Goal: Navigation & Orientation: Find specific page/section

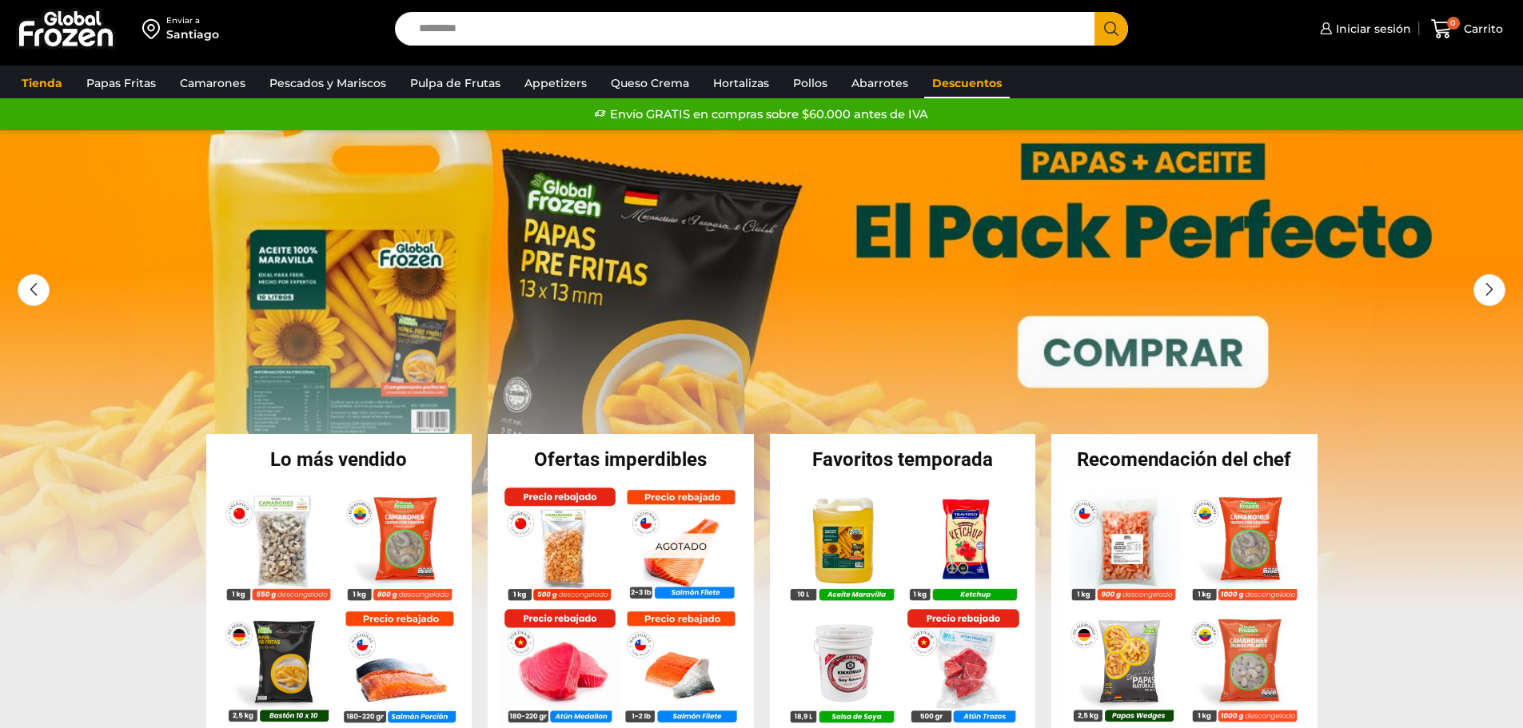
click at [958, 88] on link "Descuentos" at bounding box center [967, 83] width 86 height 30
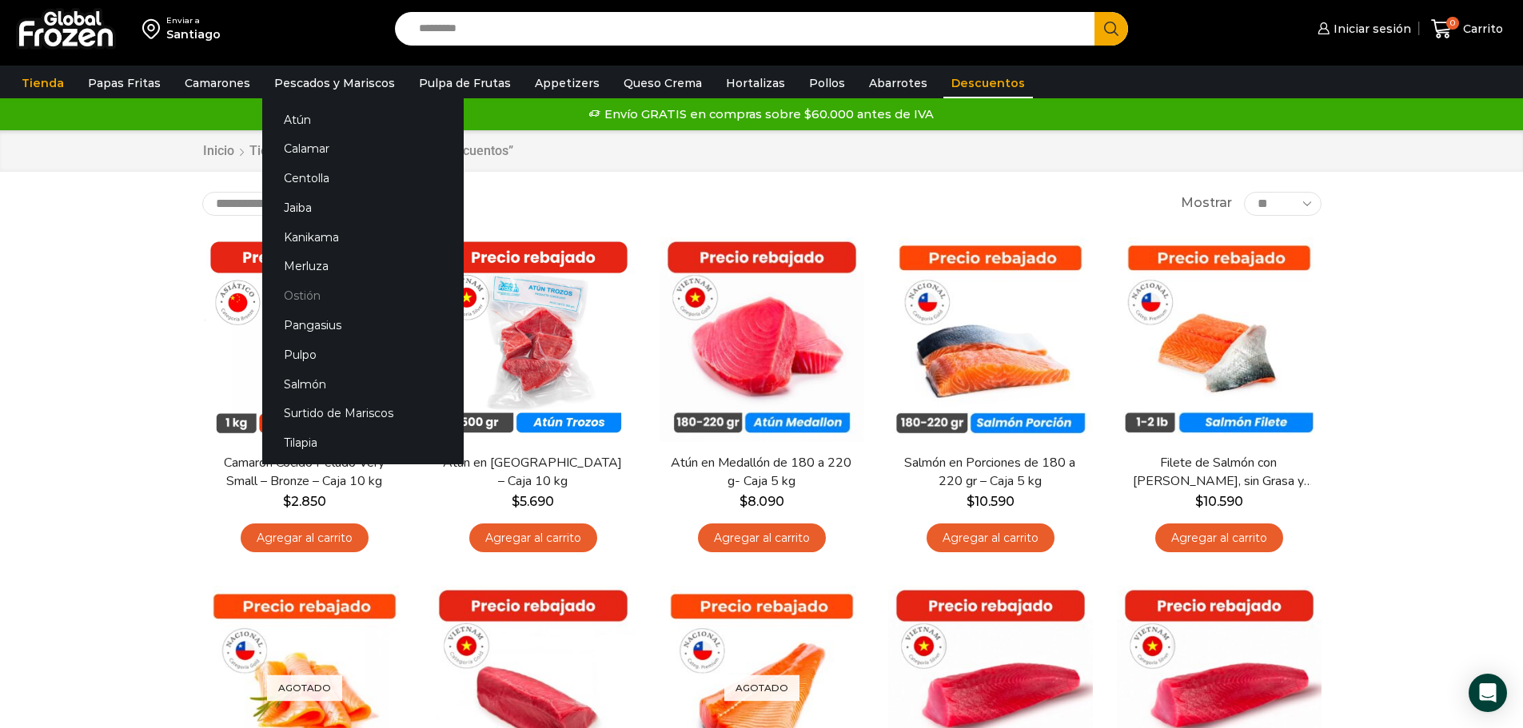
click at [294, 293] on link "Ostión" at bounding box center [362, 296] width 201 height 30
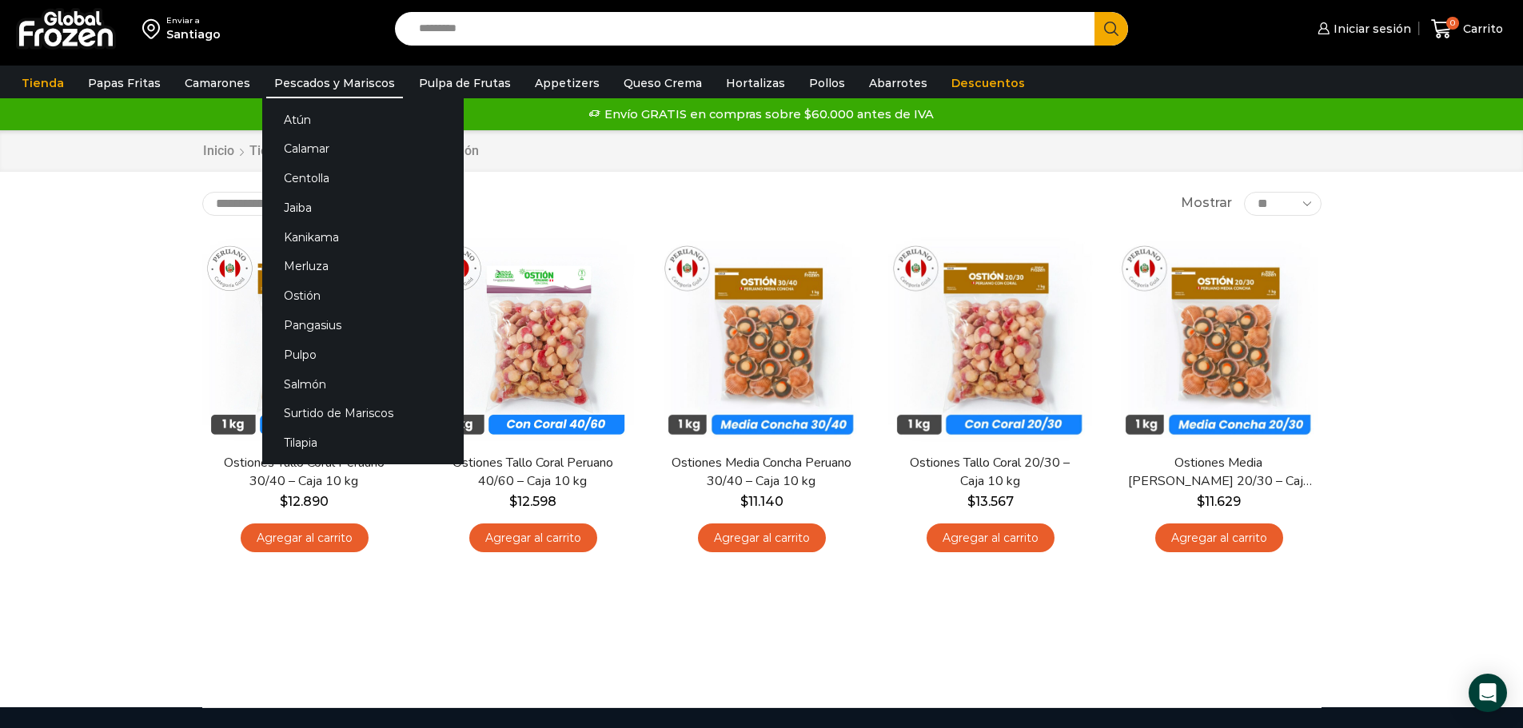
click at [316, 75] on link "Pescados y Mariscos" at bounding box center [334, 83] width 137 height 30
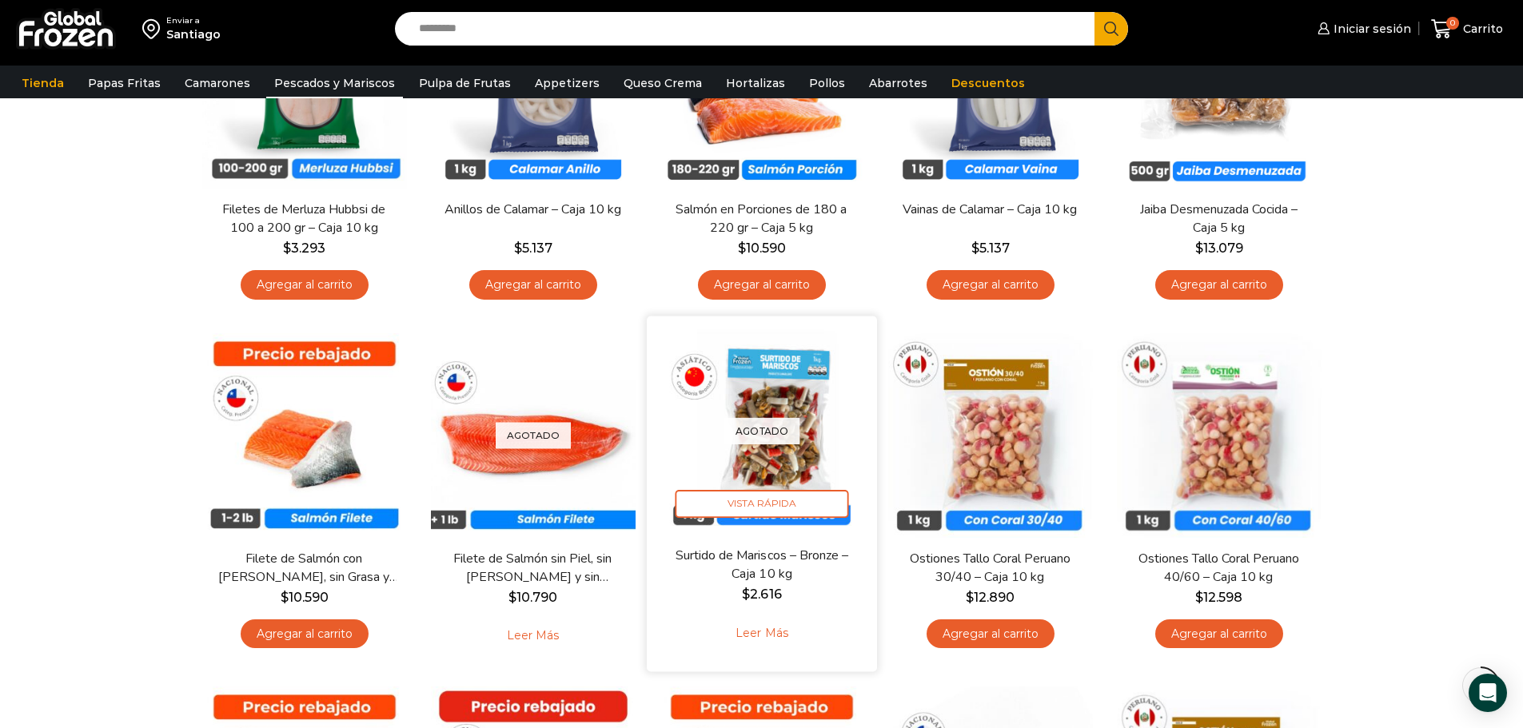
scroll to position [400, 0]
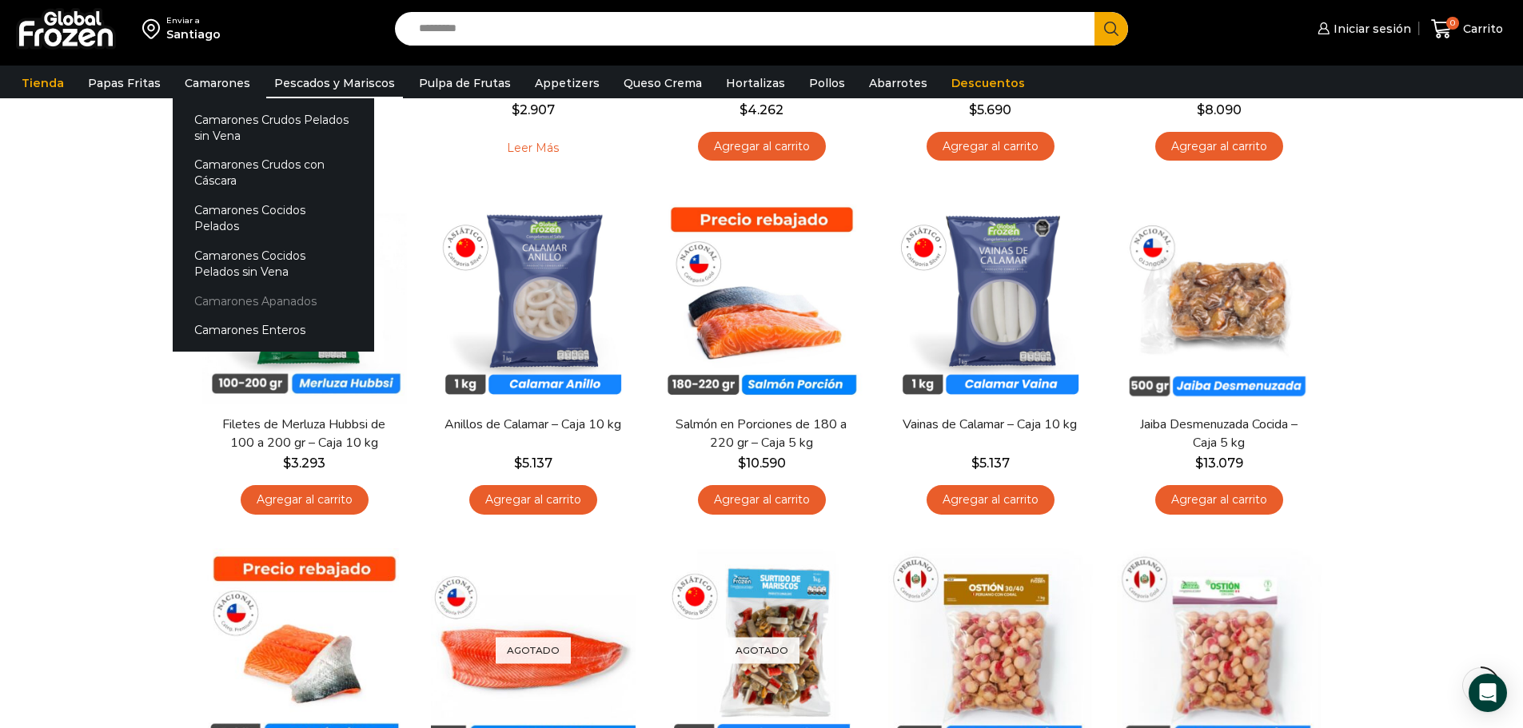
click at [243, 289] on link "Camarones Apanados" at bounding box center [273, 301] width 201 height 30
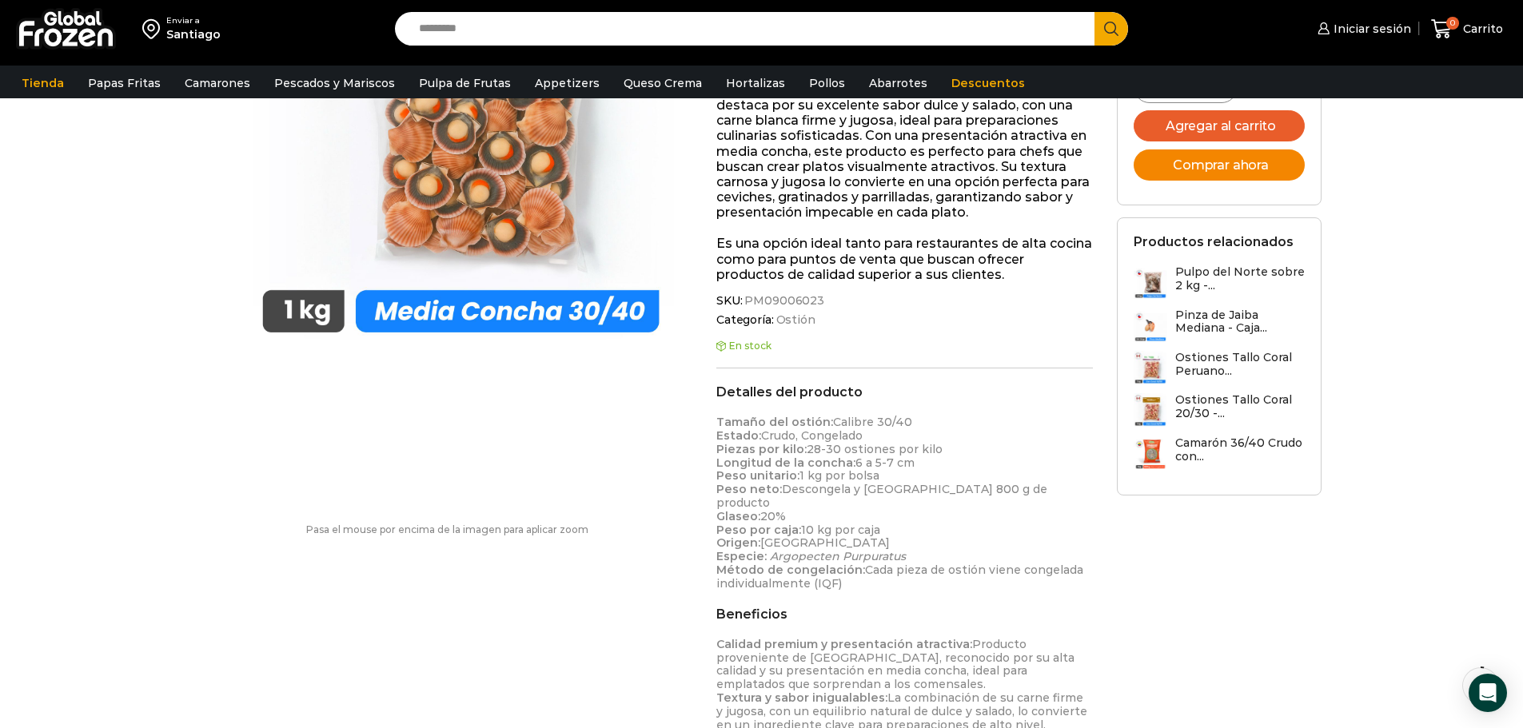
scroll to position [321, 0]
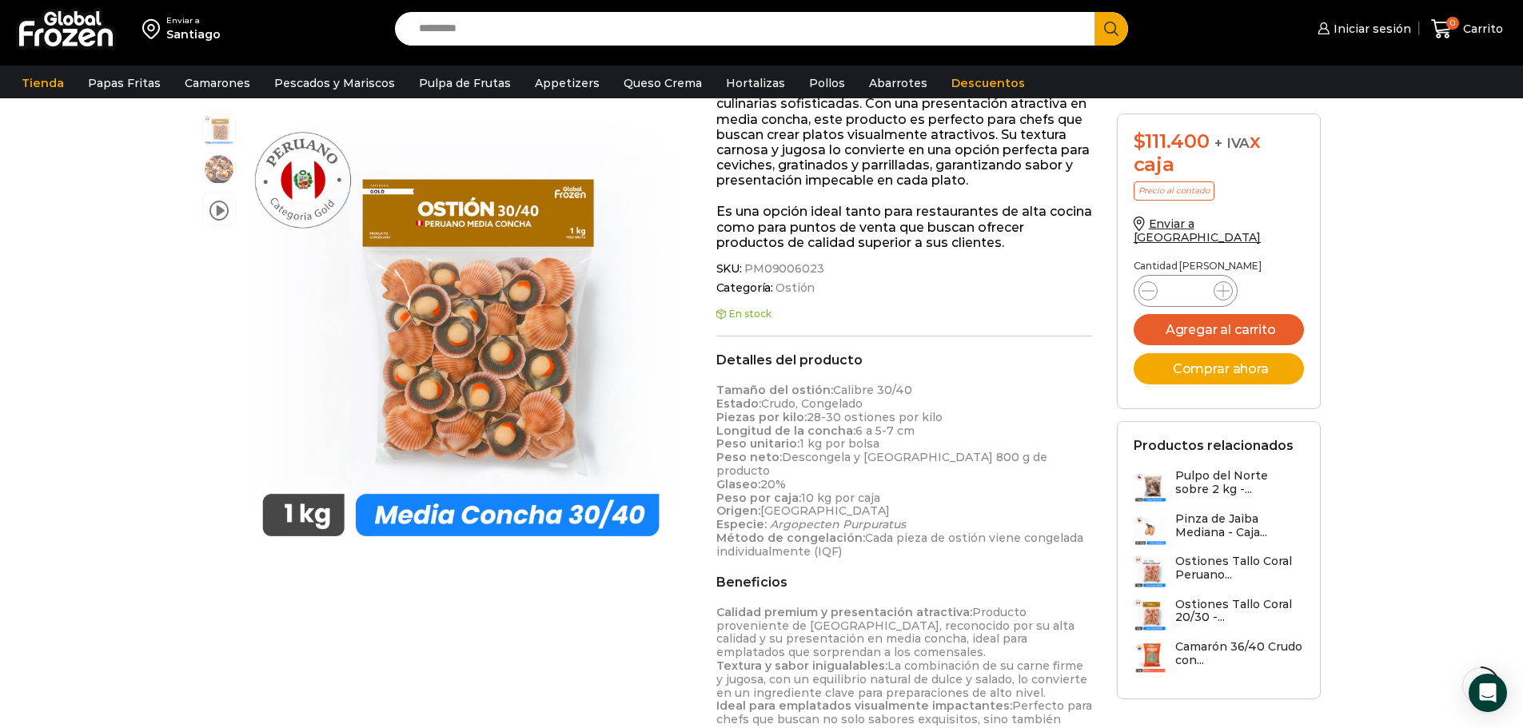
click at [1226, 512] on h3 "Pinza de Jaiba Mediana - Caja..." at bounding box center [1239, 525] width 129 height 27
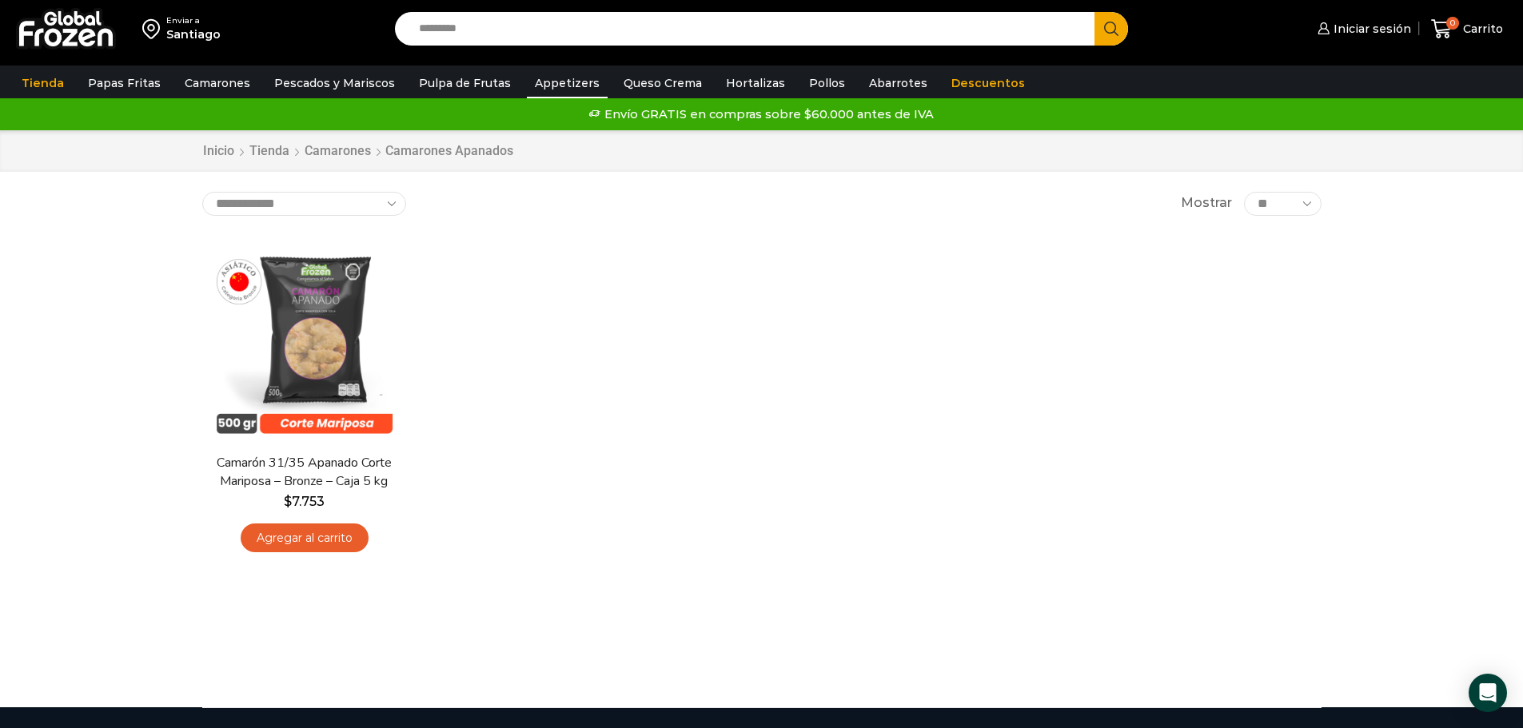
click at [565, 85] on link "Appetizers" at bounding box center [567, 83] width 81 height 30
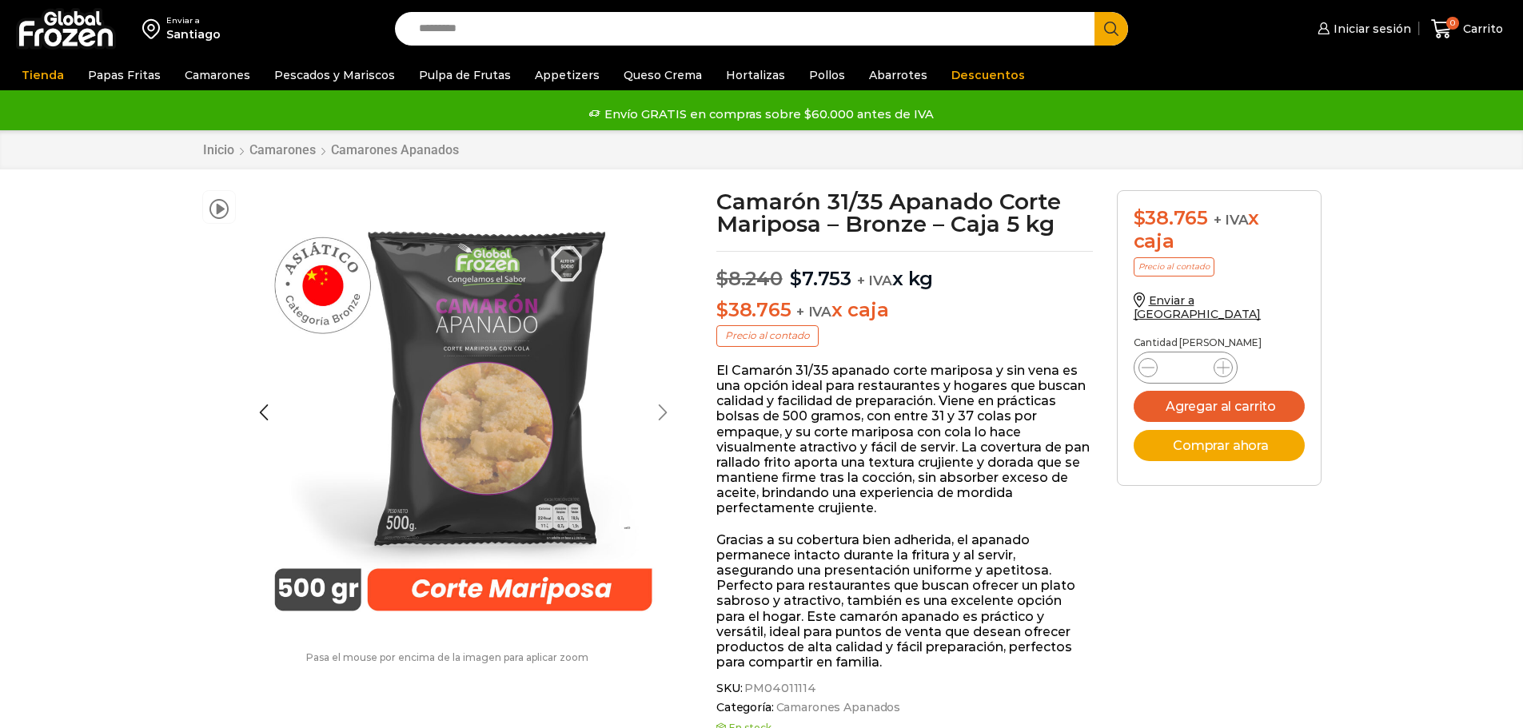
click at [667, 417] on div at bounding box center [663, 413] width 40 height 40
click at [663, 415] on div at bounding box center [663, 413] width 40 height 40
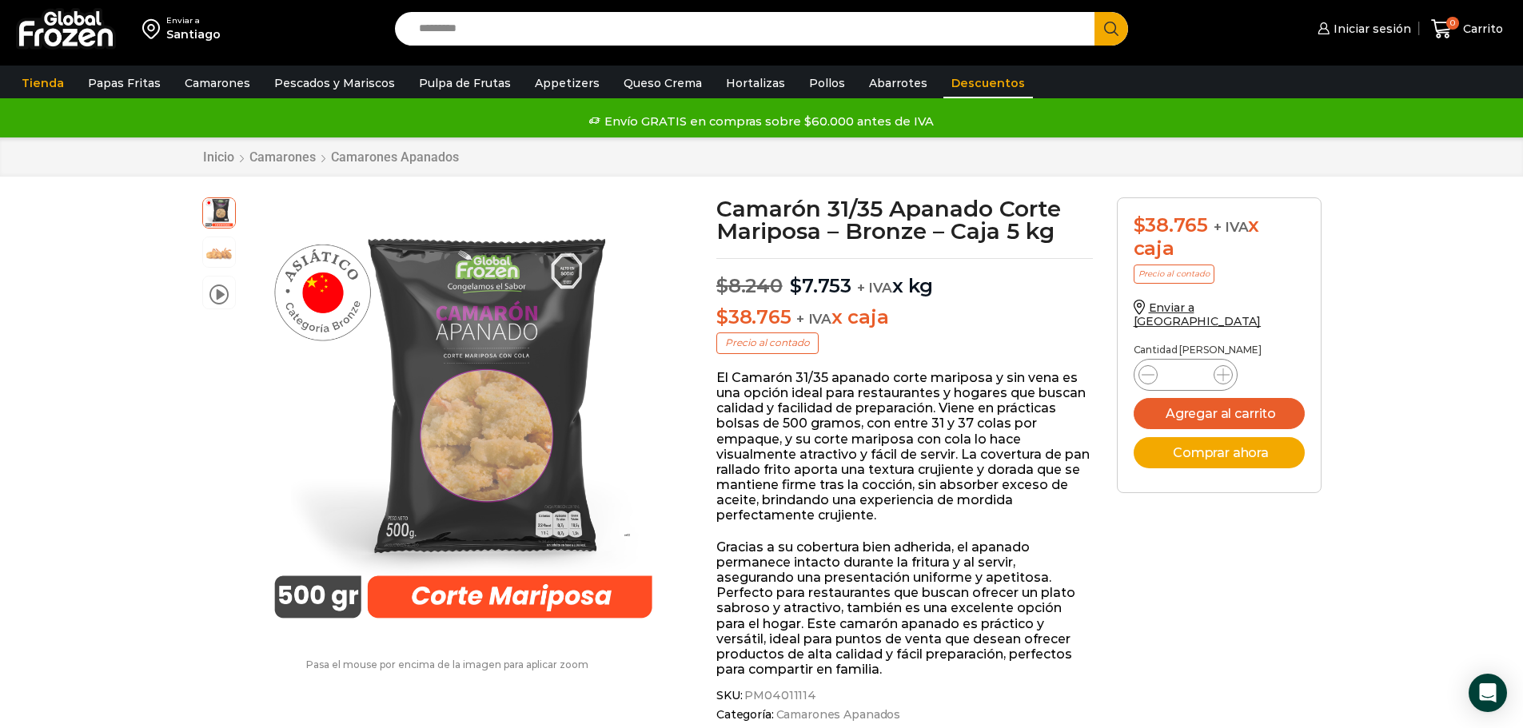
click at [943, 82] on link "Descuentos" at bounding box center [988, 83] width 90 height 30
